Goal: Information Seeking & Learning: Get advice/opinions

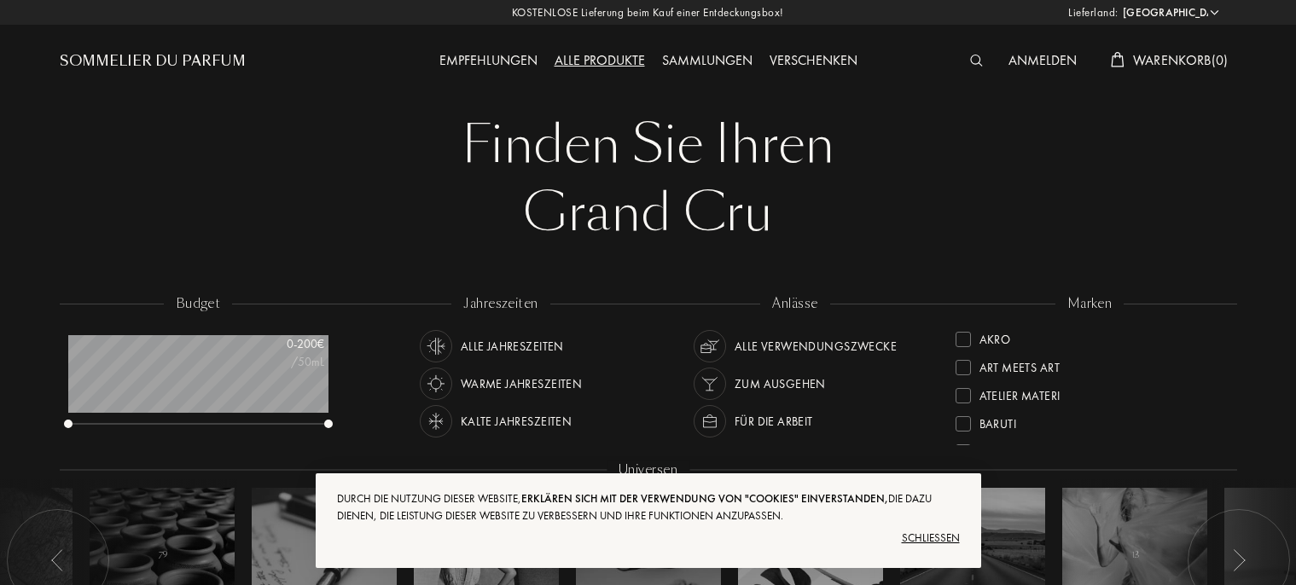
select select "DE"
click at [937, 534] on div "Schließen" at bounding box center [648, 538] width 623 height 27
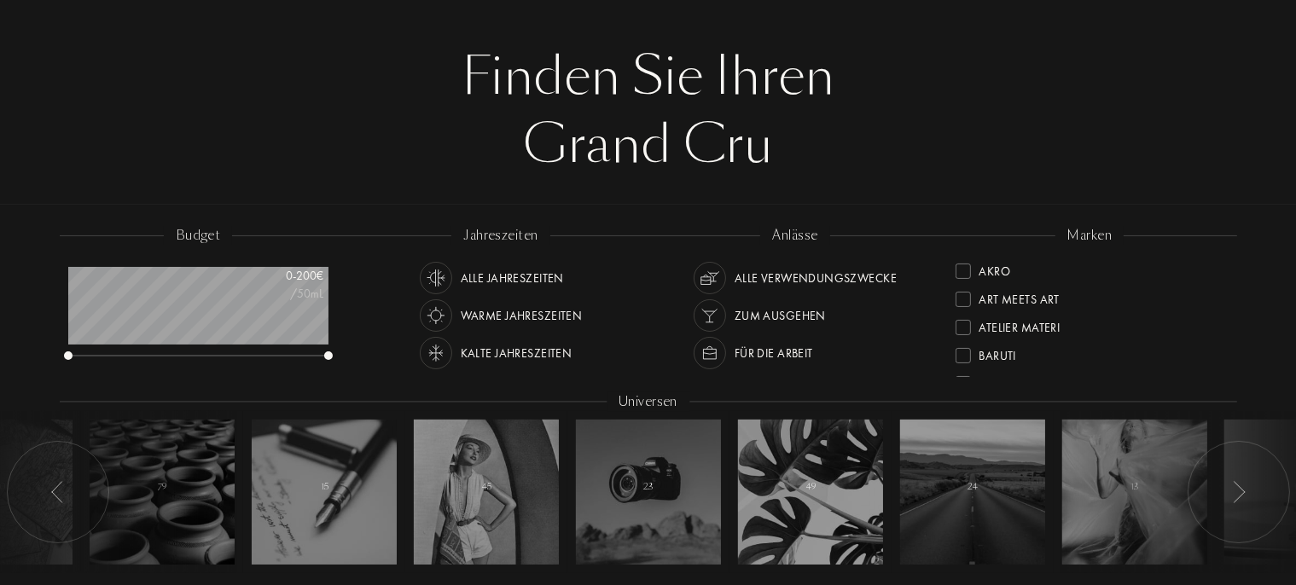
scroll to position [0, 0]
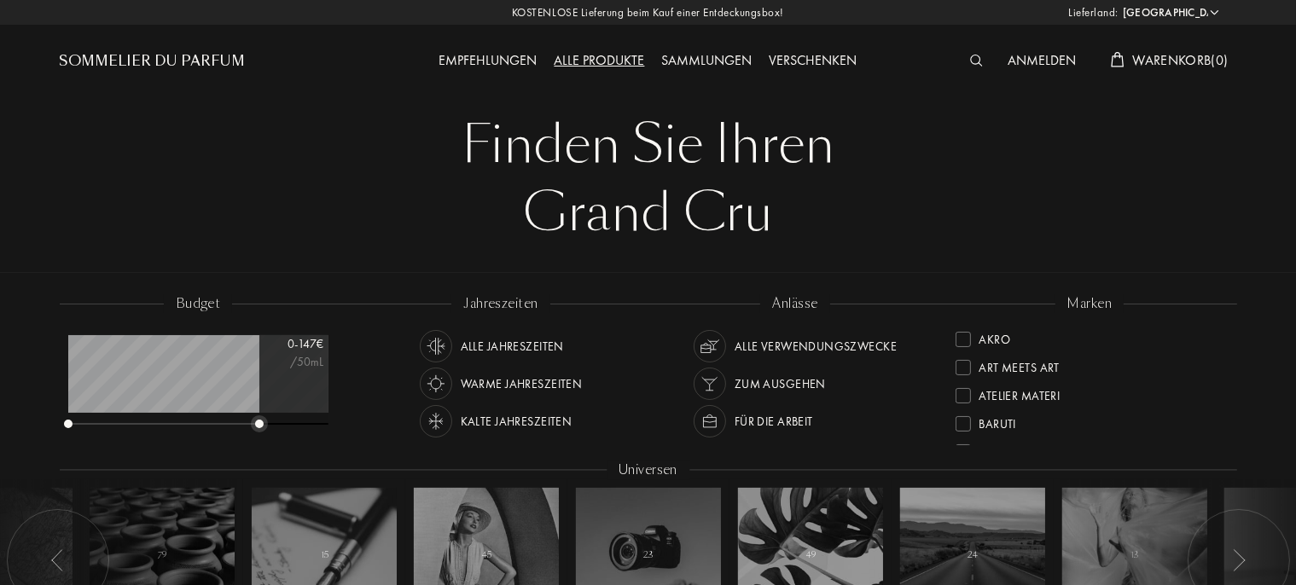
click at [259, 420] on div at bounding box center [198, 425] width 260 height 12
click at [537, 345] on div "Alle Jahreszeiten" at bounding box center [512, 346] width 103 height 32
click at [807, 345] on div "Alle Verwendungszwecke" at bounding box center [815, 346] width 162 height 32
click at [507, 62] on div "Empfehlungen" at bounding box center [488, 61] width 115 height 22
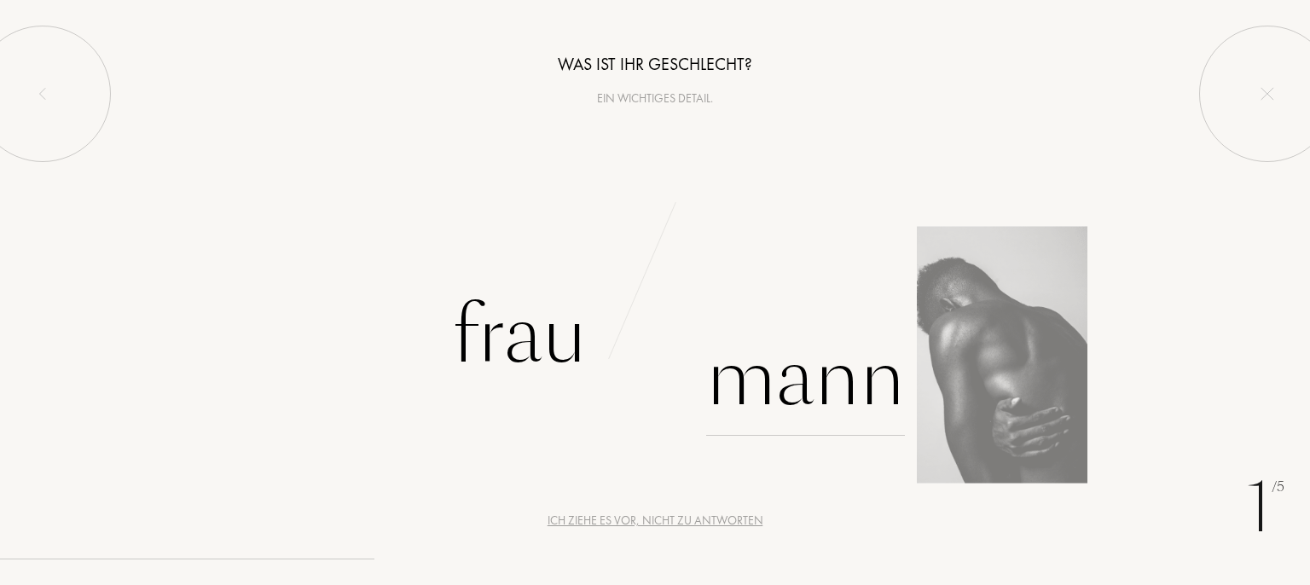
click at [812, 403] on div "Mann" at bounding box center [805, 378] width 199 height 115
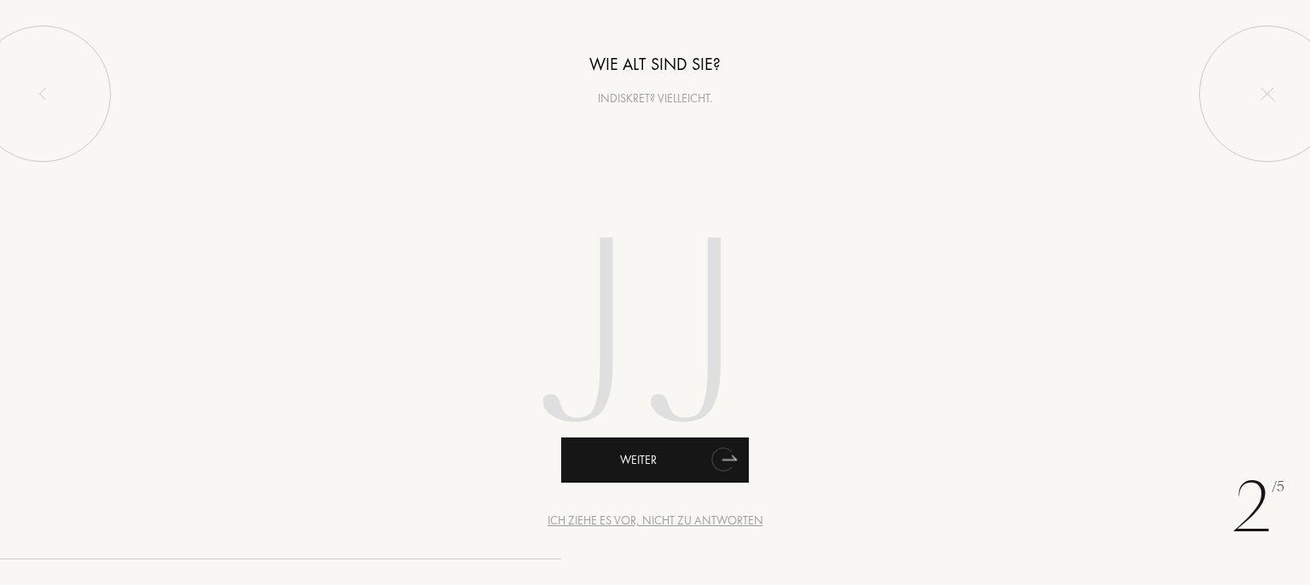
click at [711, 459] on icon "animation" at bounding box center [724, 459] width 34 height 34
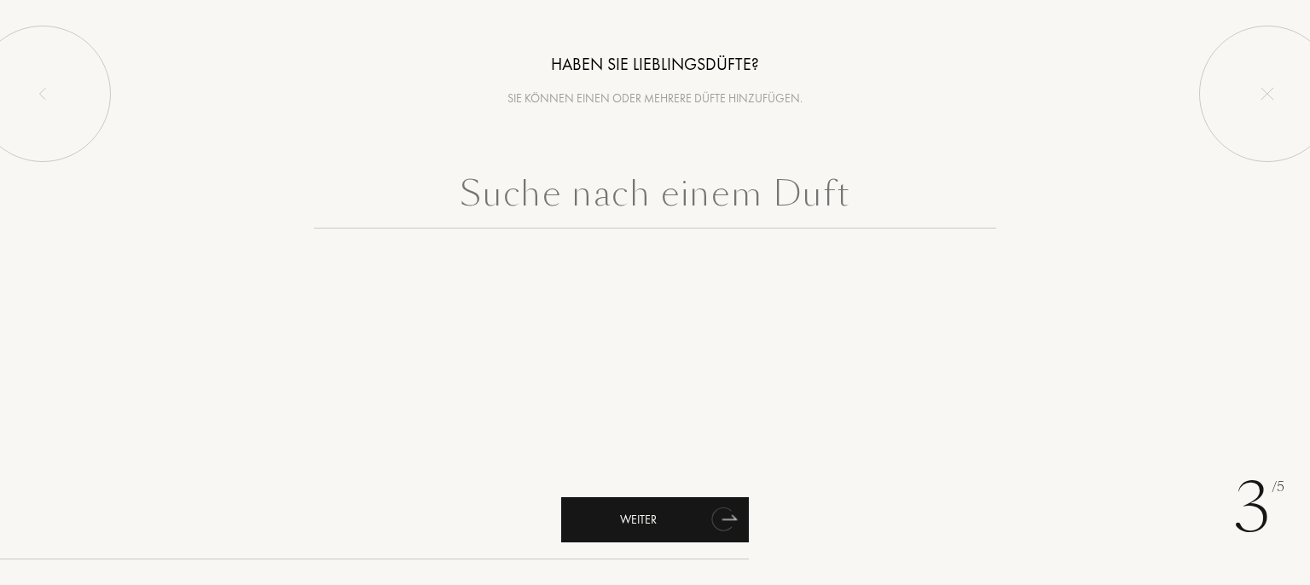
click at [708, 521] on icon "animation" at bounding box center [724, 519] width 34 height 34
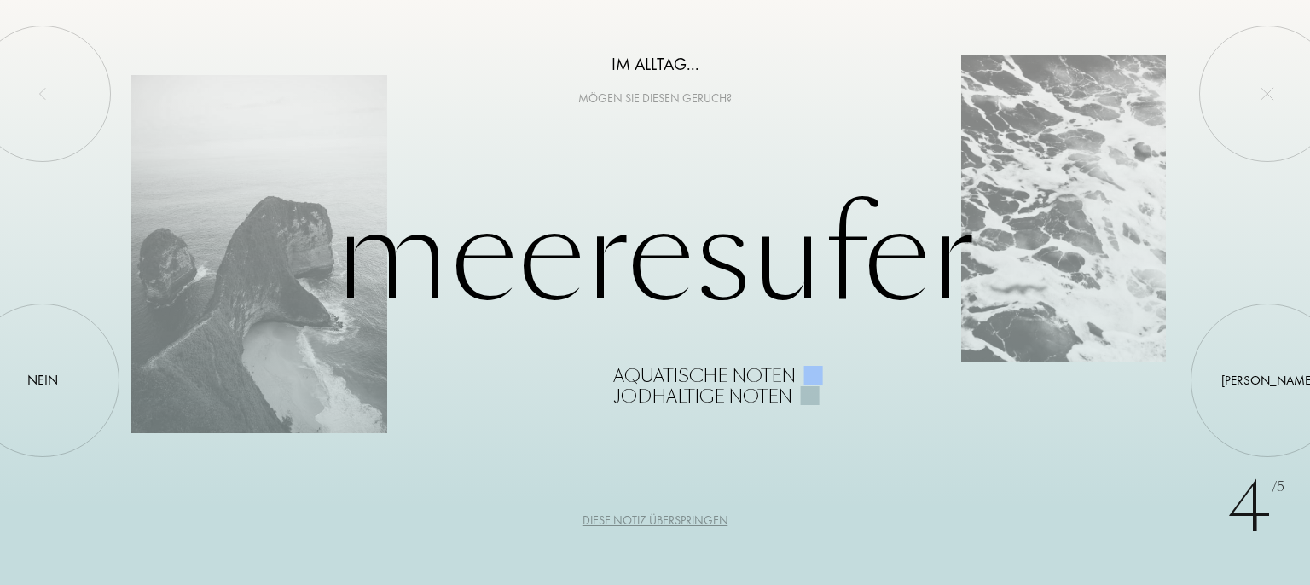
click at [703, 520] on div "Diese Notiz überspringen" at bounding box center [656, 521] width 146 height 18
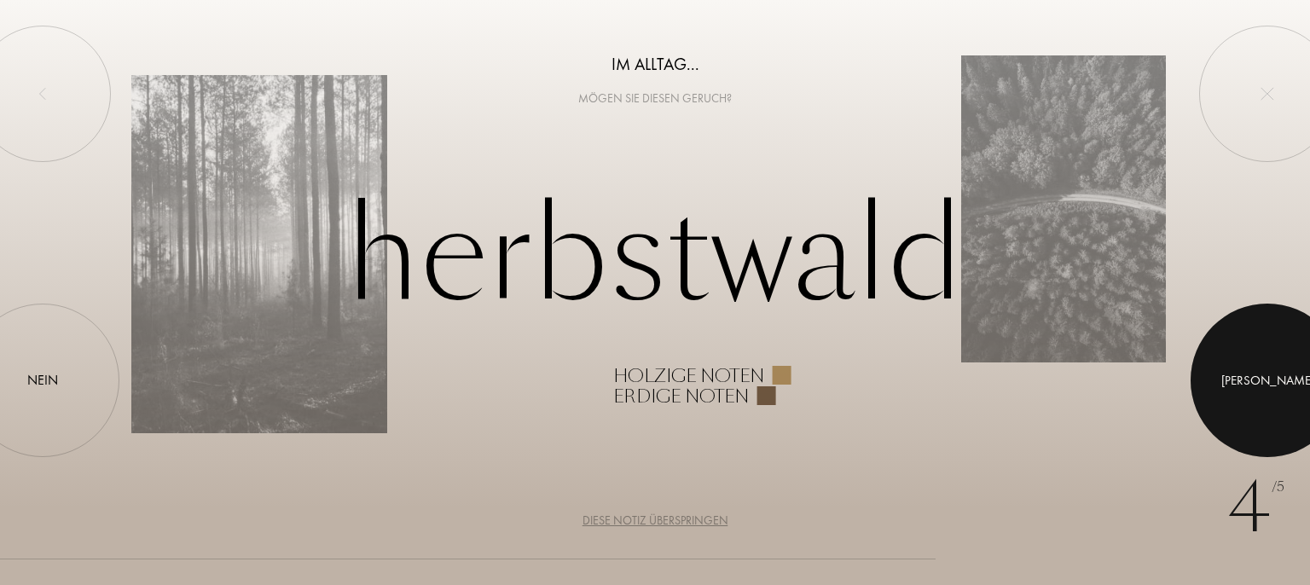
click at [1257, 357] on div at bounding box center [1268, 381] width 154 height 154
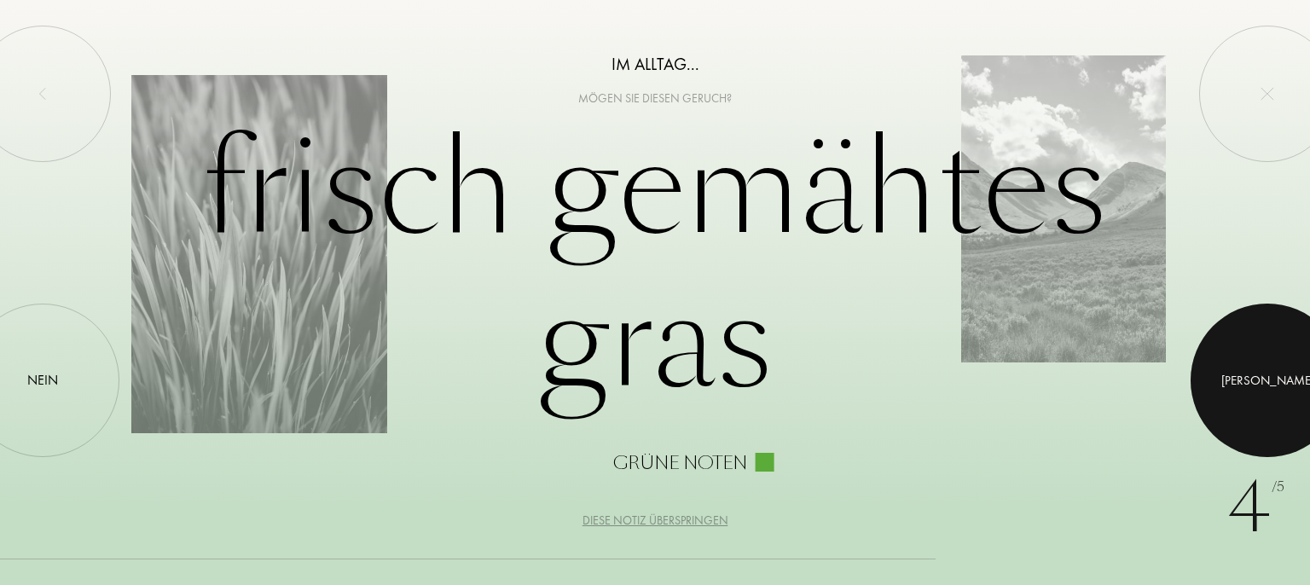
click at [1260, 374] on div at bounding box center [1268, 381] width 154 height 154
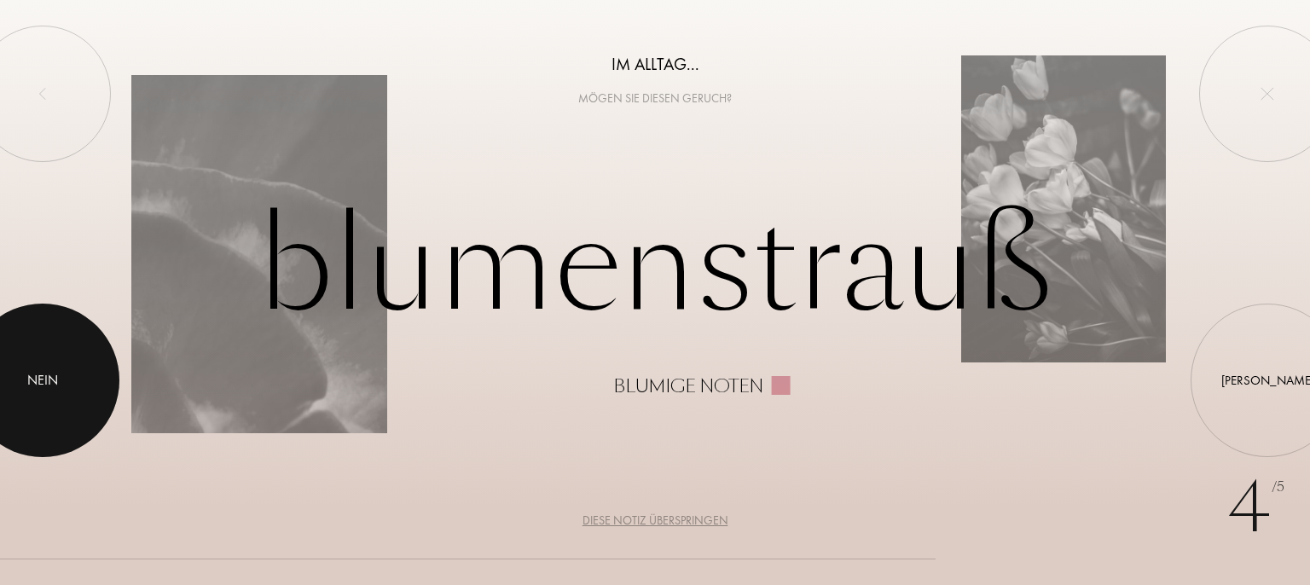
click at [32, 364] on div at bounding box center [43, 381] width 154 height 154
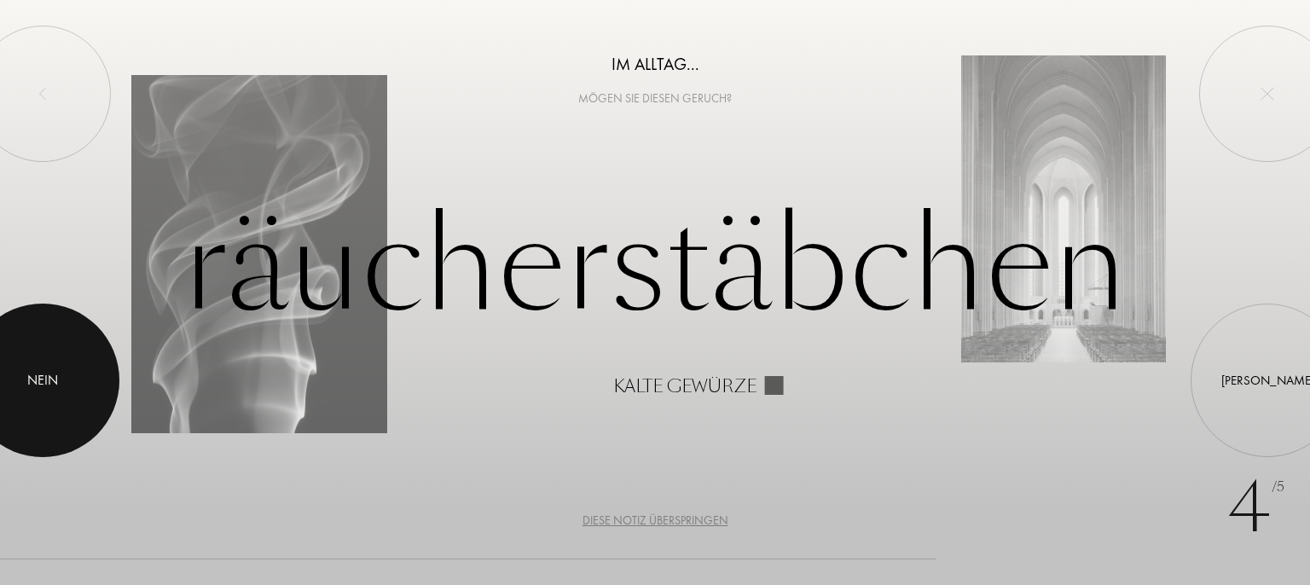
click at [33, 364] on div at bounding box center [43, 381] width 154 height 154
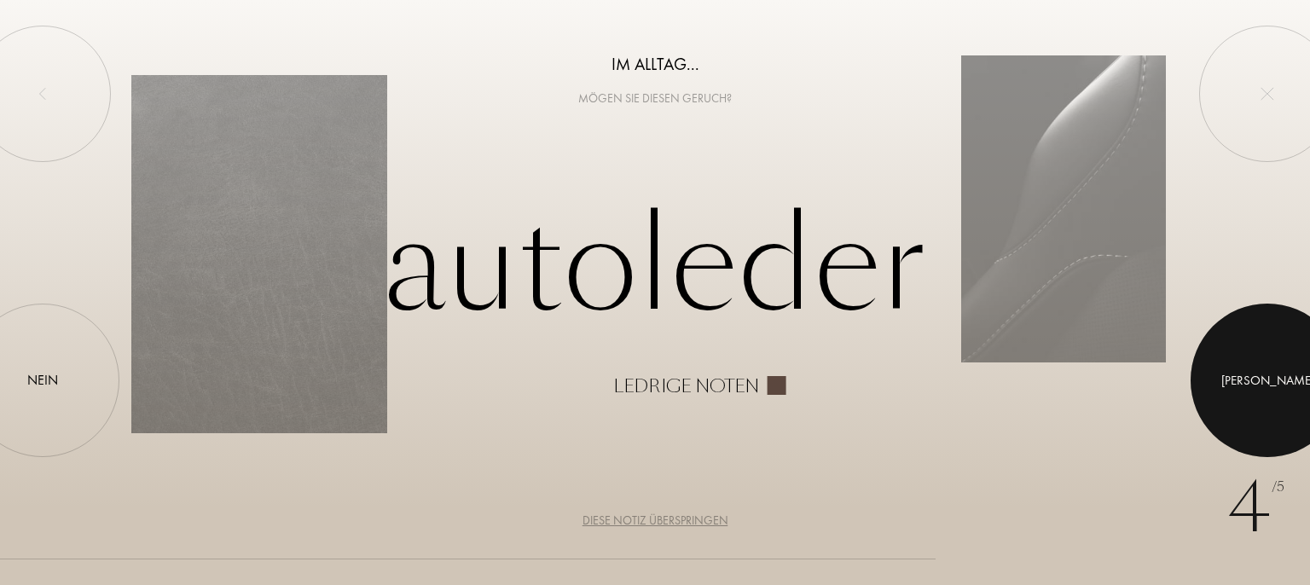
click at [1243, 381] on div at bounding box center [1268, 381] width 154 height 154
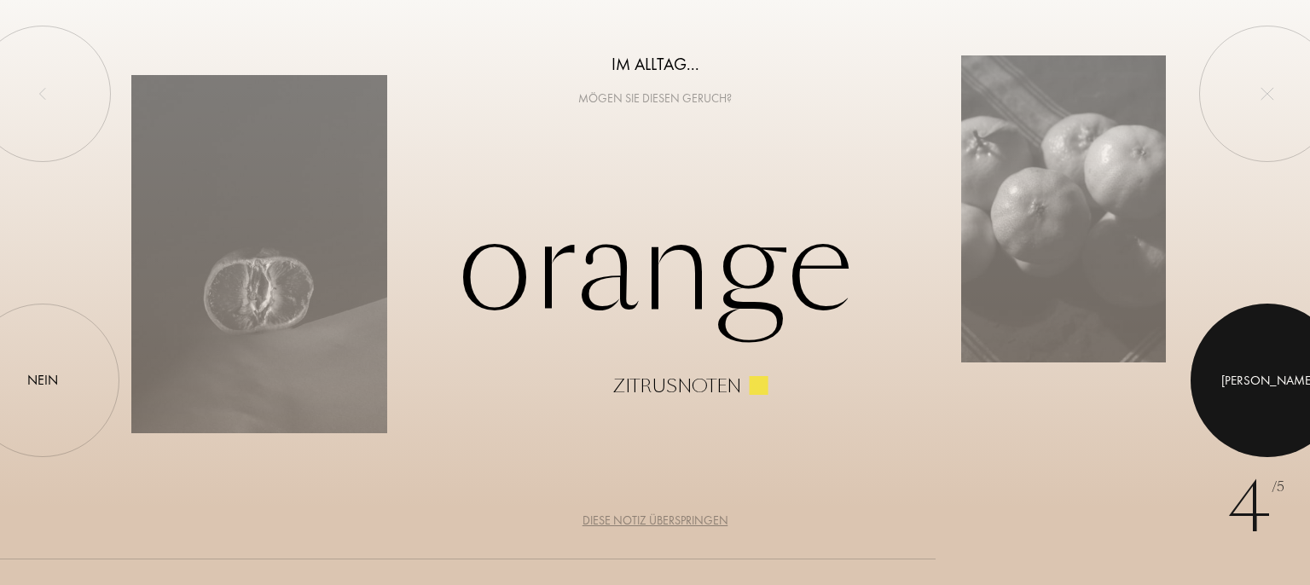
click at [1285, 380] on div at bounding box center [1268, 381] width 154 height 154
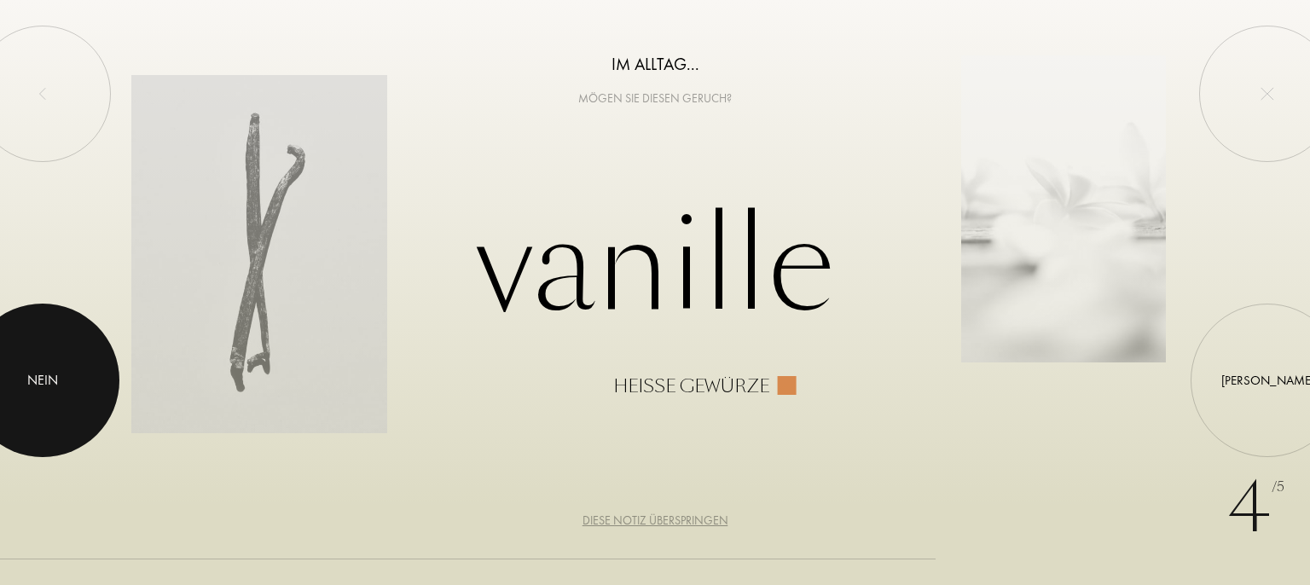
click at [42, 366] on div at bounding box center [43, 381] width 154 height 154
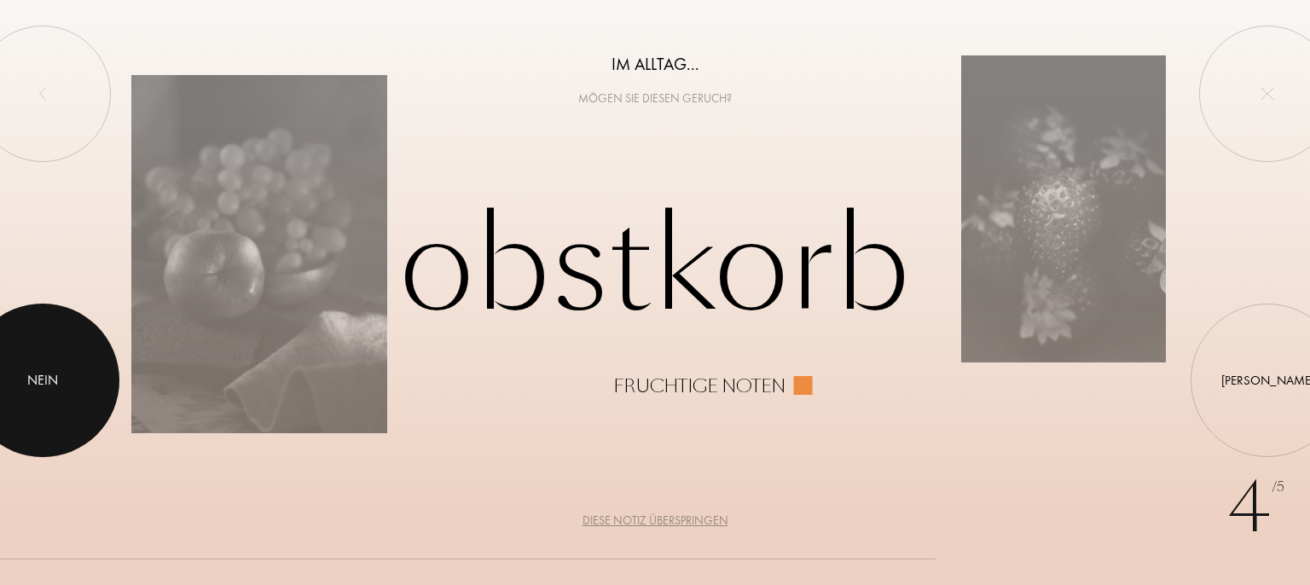
click at [43, 366] on div at bounding box center [43, 381] width 154 height 154
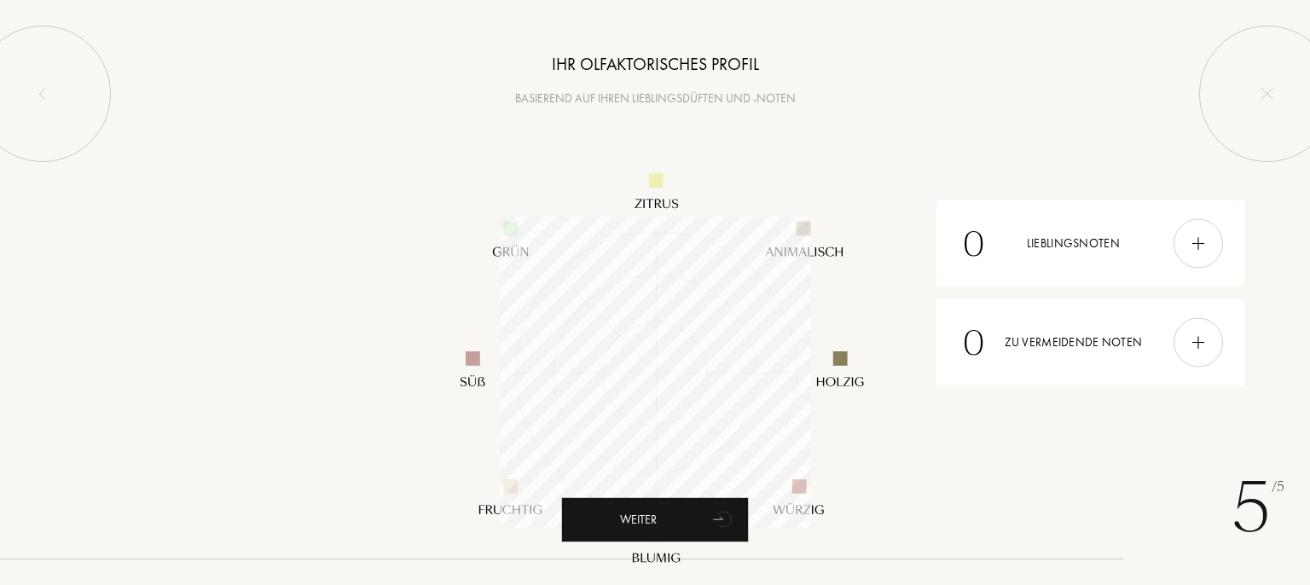
scroll to position [311, 311]
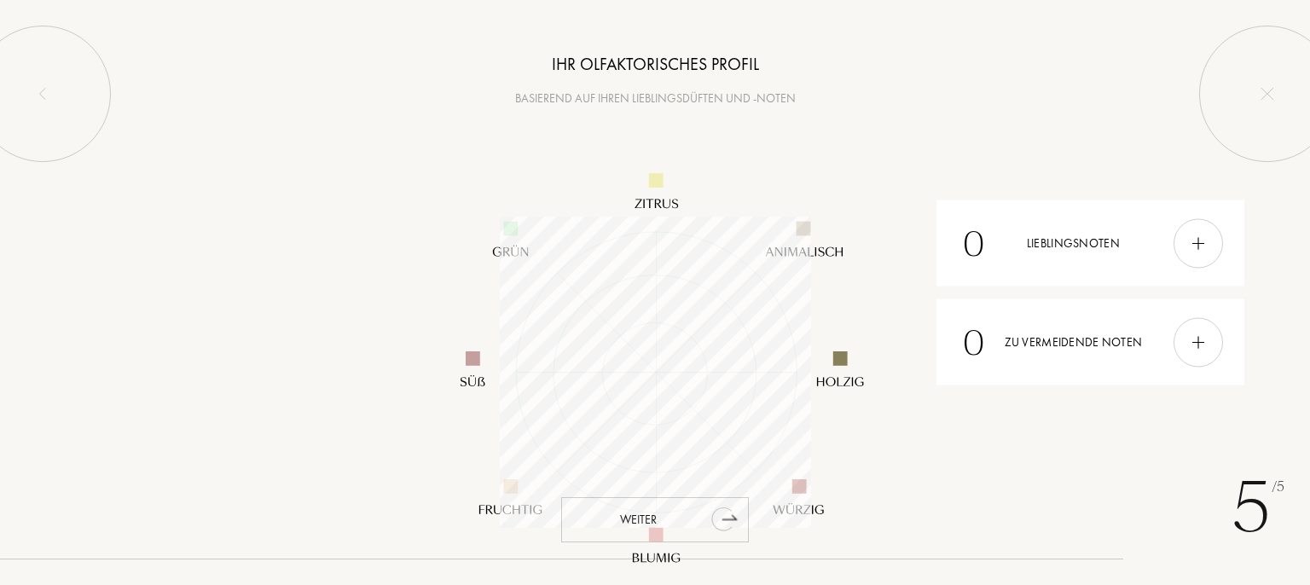
click at [650, 517] on div "Weiter" at bounding box center [655, 519] width 188 height 45
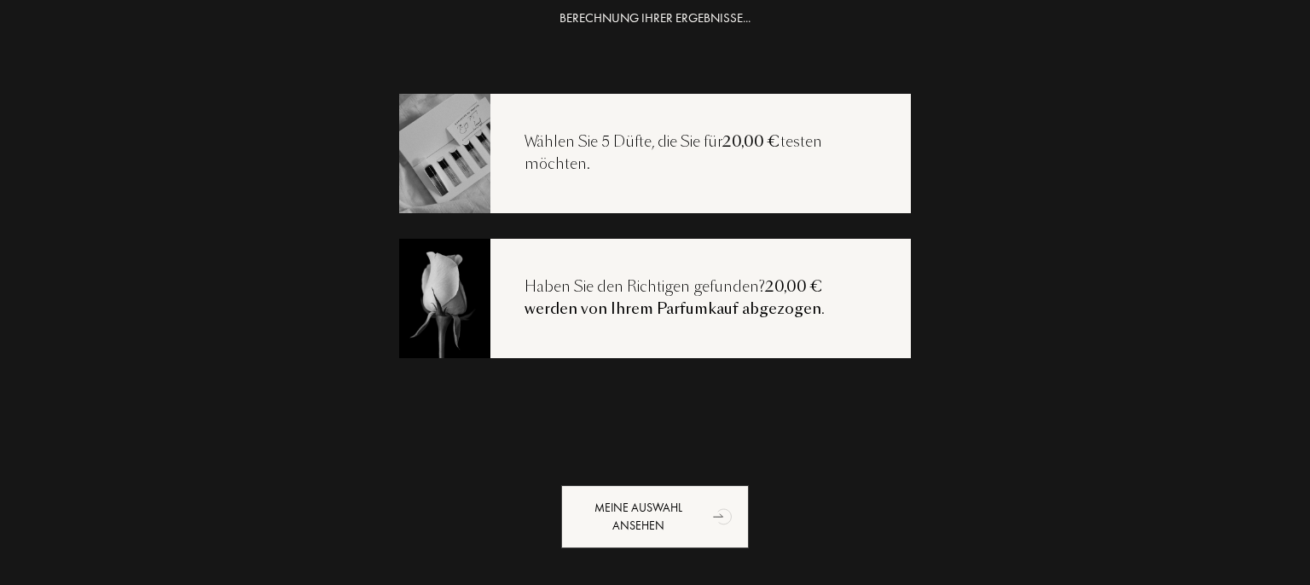
scroll to position [45, 0]
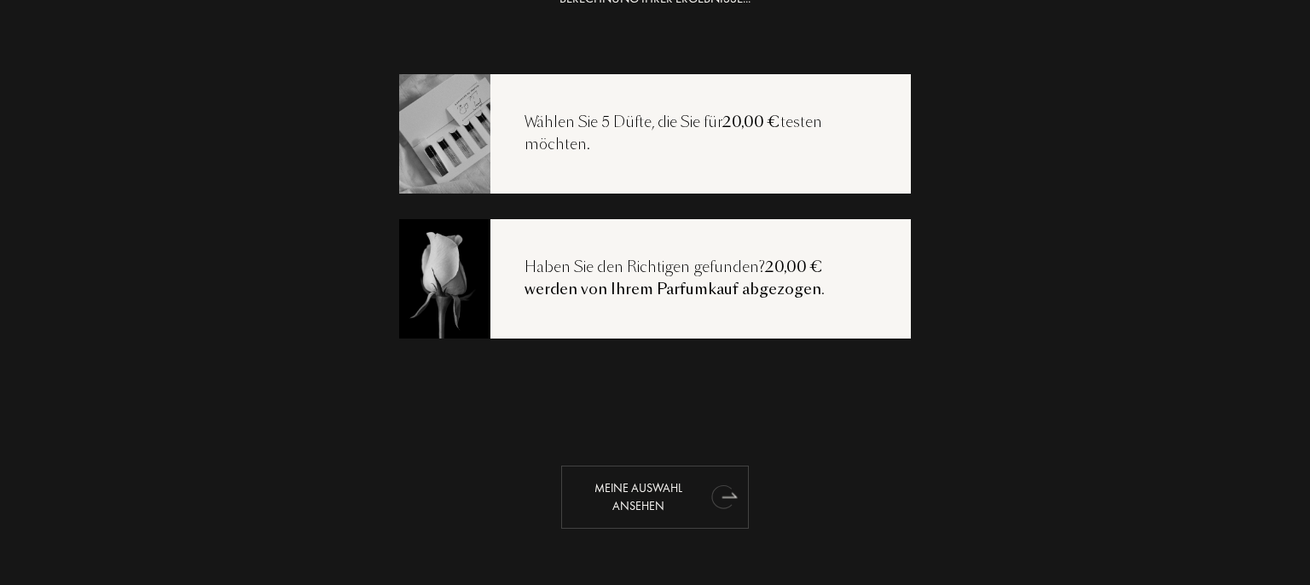
click at [721, 492] on icon "animation" at bounding box center [721, 496] width 21 height 24
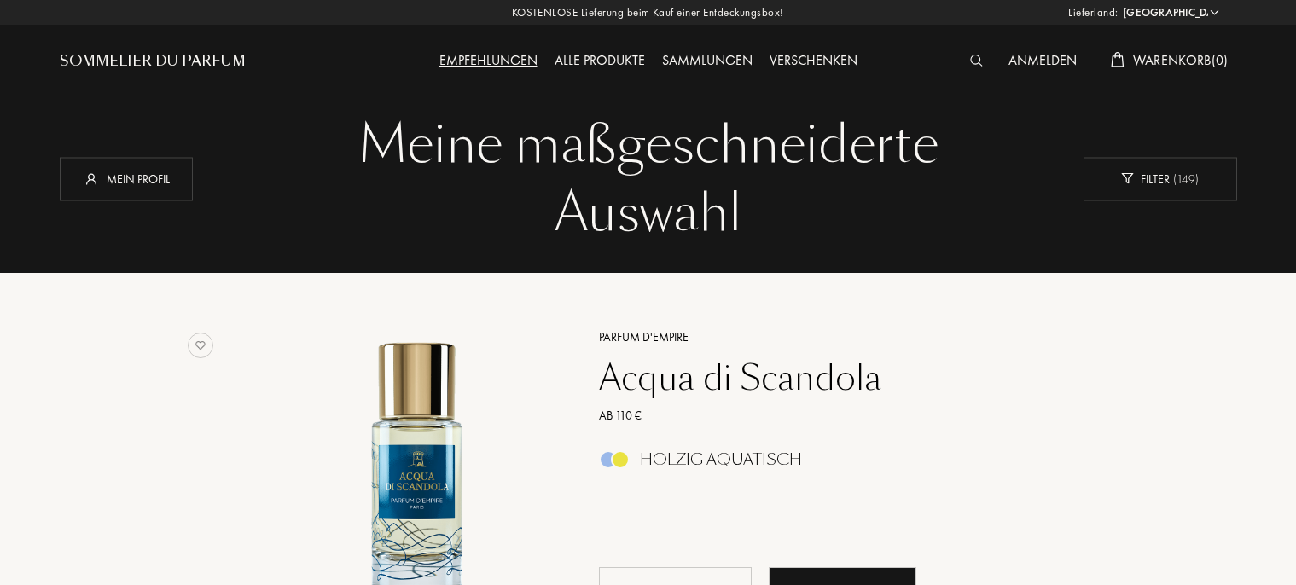
select select "DE"
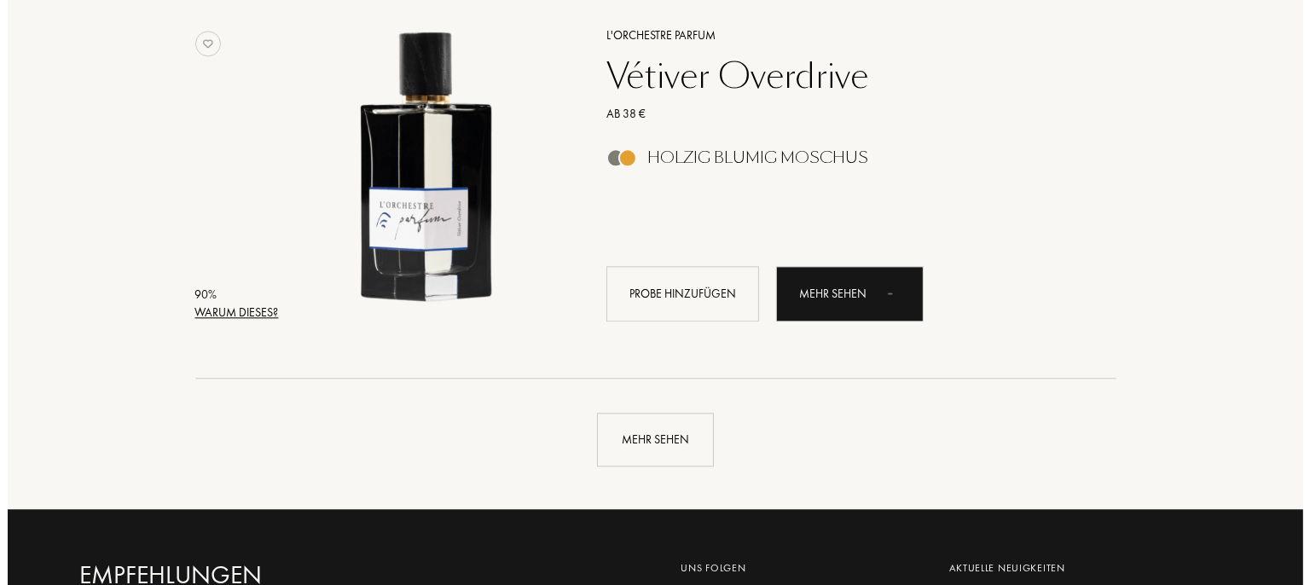
scroll to position [4053, 0]
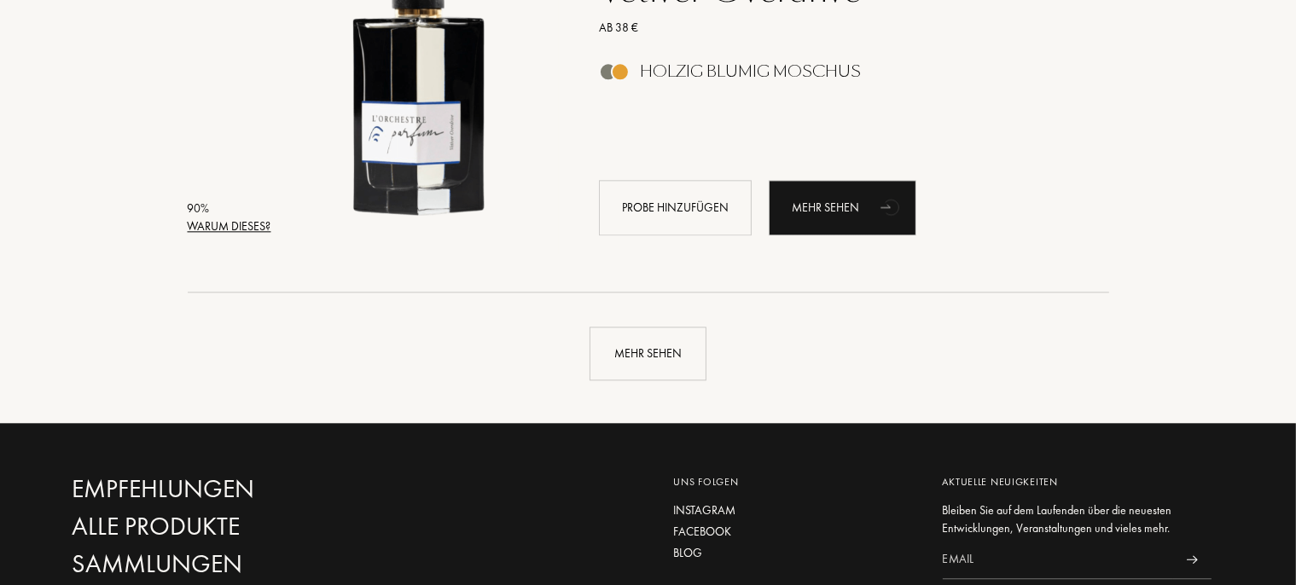
click at [219, 226] on div "Warum dieses?" at bounding box center [230, 227] width 84 height 18
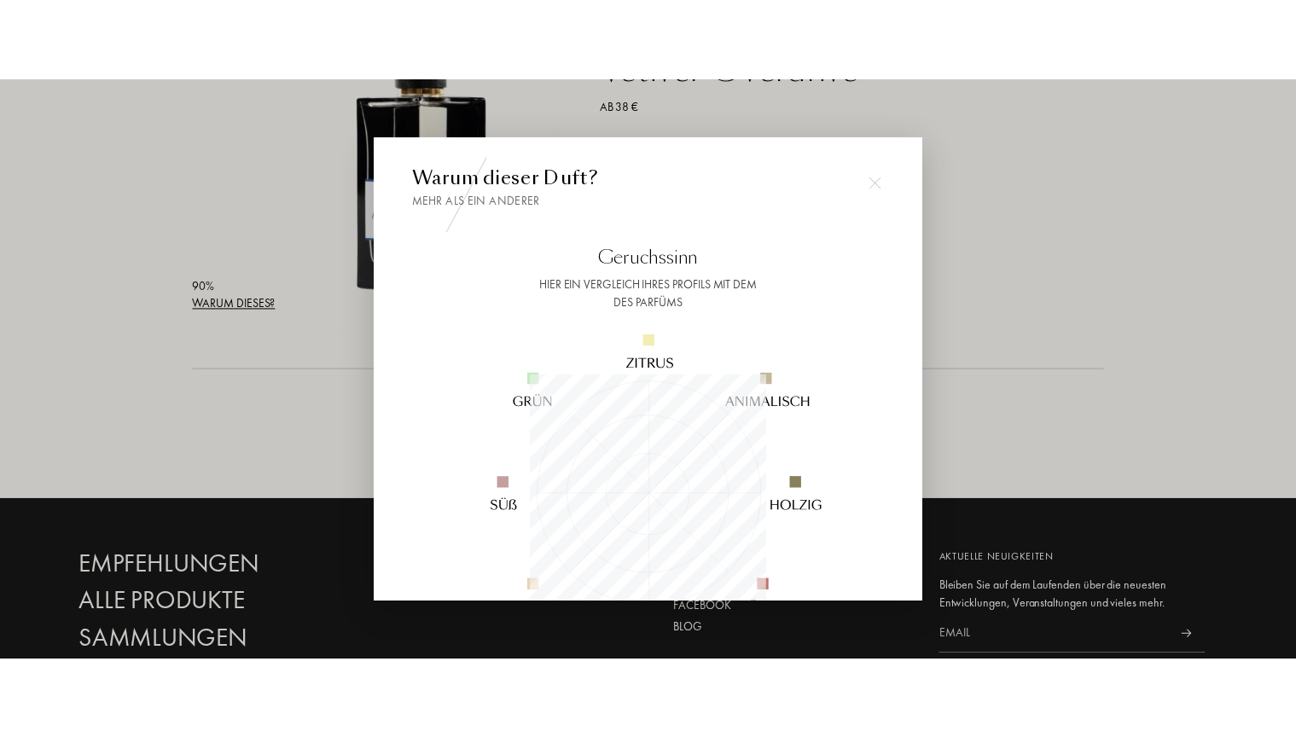
scroll to position [239, 239]
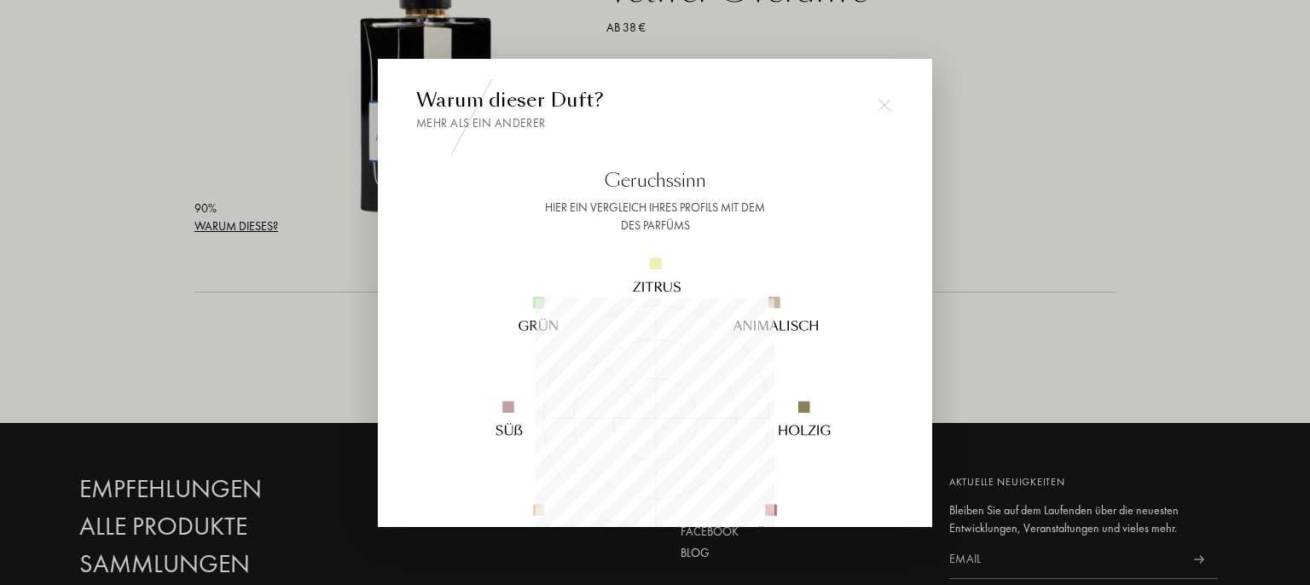
click at [244, 119] on div at bounding box center [655, 292] width 1310 height 585
